Goal: Information Seeking & Learning: Learn about a topic

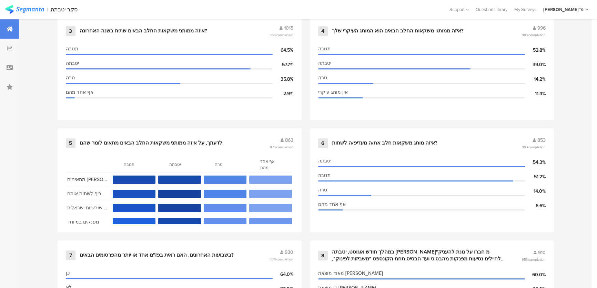
scroll to position [497, 0]
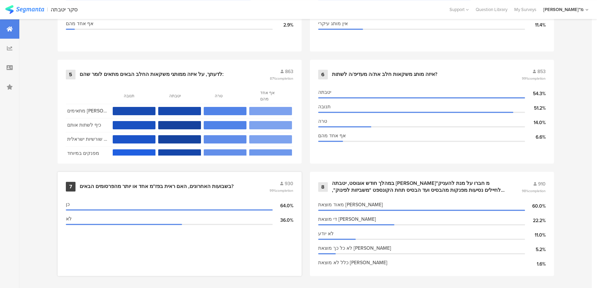
click at [237, 192] on div "7 בשבועות האחרונים, האם ראית בפז"מ אחד או יותר מהפרסומים הבאים? 930 99% complet…" at bounding box center [180, 224] width 244 height 104
click at [240, 185] on div "בשבועות האחרונים, האם ראית בפז"מ אחד או יותר מהפרסומים הבאים?" at bounding box center [174, 186] width 188 height 7
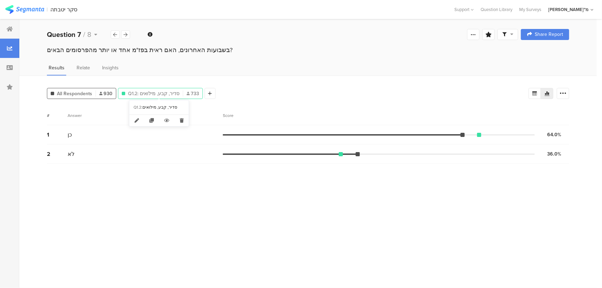
click at [164, 90] on span "Q1.2: סדיר, קבע, מילואים" at bounding box center [153, 93] width 51 height 7
